Goal: Information Seeking & Learning: Learn about a topic

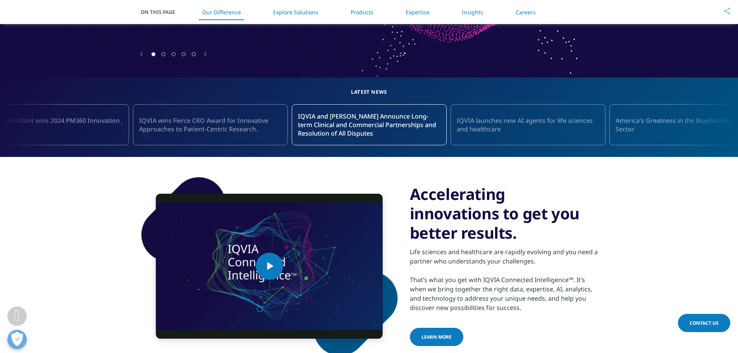
scroll to position [426, 0]
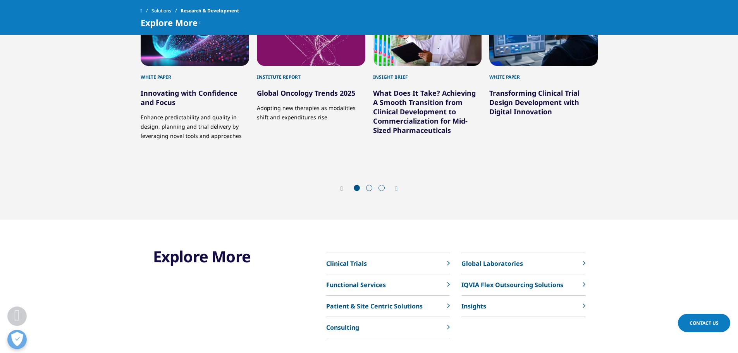
scroll to position [2577, 0]
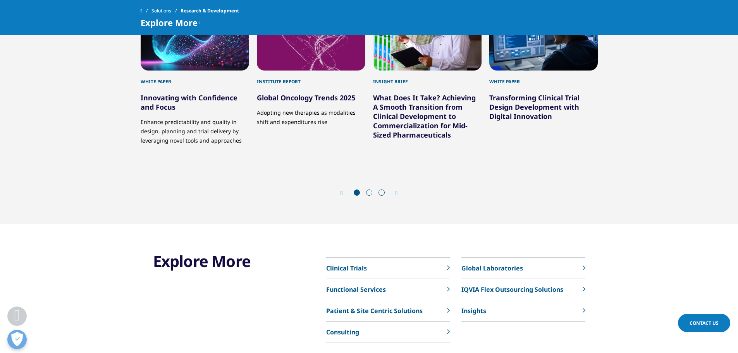
click at [357, 285] on p "Functional Services" at bounding box center [356, 289] width 60 height 9
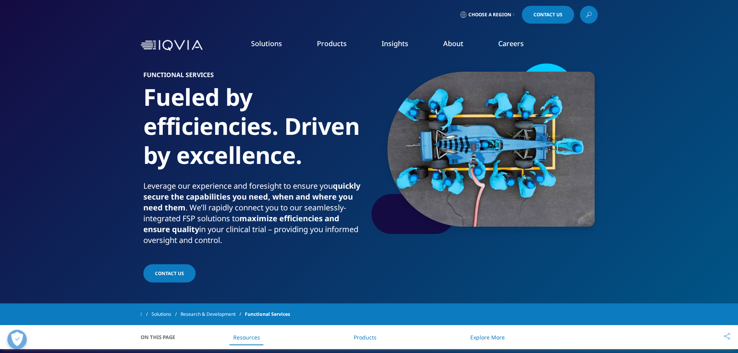
click at [575, 221] on link "LEARN MORE" at bounding box center [625, 220] width 130 height 7
click at [582, 193] on p "We strive to help improve outcomes and create a healthier, more sustainable wor…" at bounding box center [625, 194] width 130 height 33
click at [576, 167] on h5 "Impacting People's Lives" at bounding box center [622, 164] width 124 height 27
click at [228, 135] on link "Commitment to Global Health" at bounding box center [297, 133] width 176 height 9
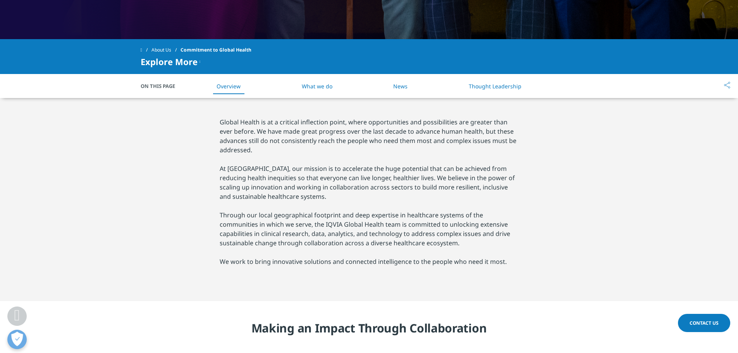
scroll to position [310, 0]
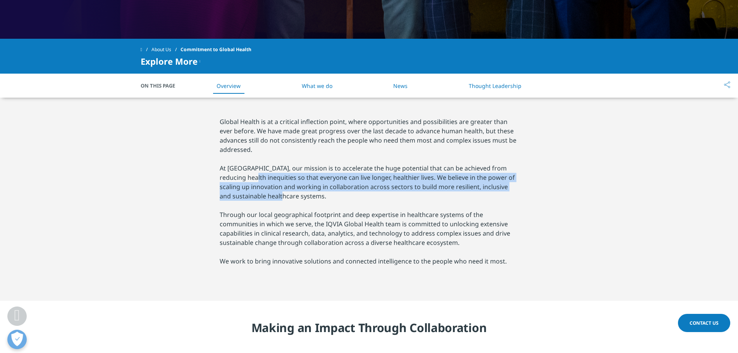
drag, startPoint x: 243, startPoint y: 174, endPoint x: 309, endPoint y: 194, distance: 68.8
click at [309, 194] on p "At [GEOGRAPHIC_DATA], our mission is to accelerate the huge potential that can …" at bounding box center [369, 182] width 299 height 37
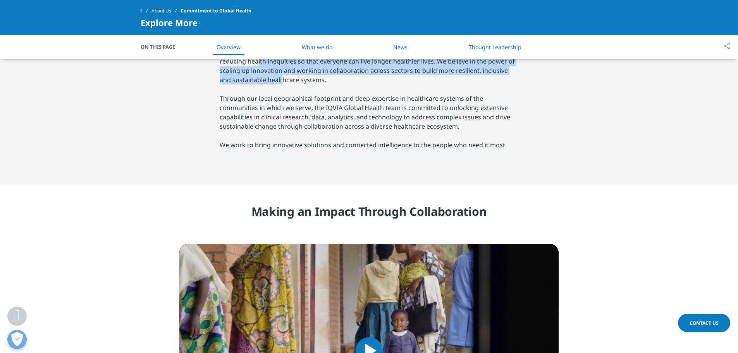
scroll to position [349, 0]
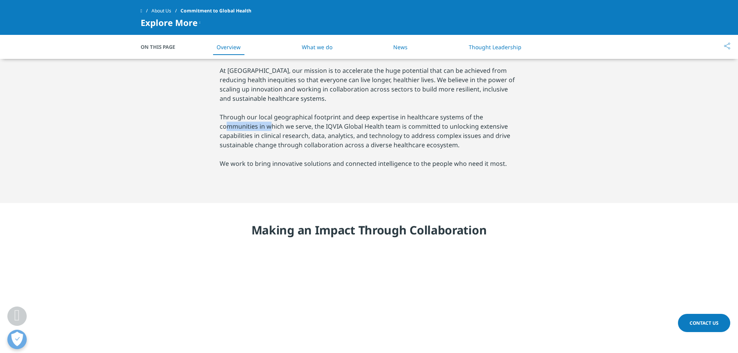
drag, startPoint x: 226, startPoint y: 122, endPoint x: 271, endPoint y: 127, distance: 45.6
click at [271, 127] on p "Through our local geographical footprint and deep expertise in healthcare syste…" at bounding box center [369, 130] width 299 height 37
click at [281, 147] on p "Through our local geographical footprint and deep expertise in healthcare syste…" at bounding box center [369, 130] width 299 height 37
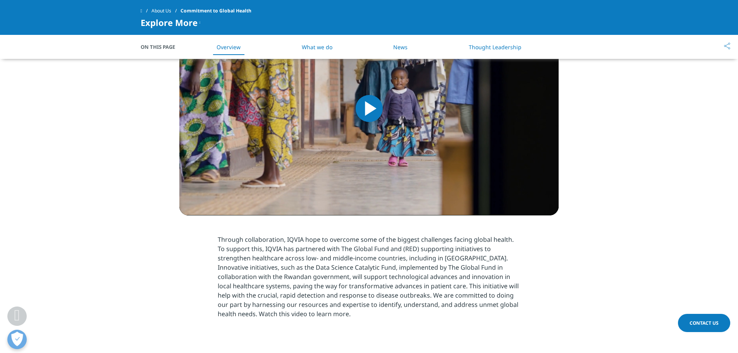
scroll to position [620, 0]
